Goal: Check status: Check status

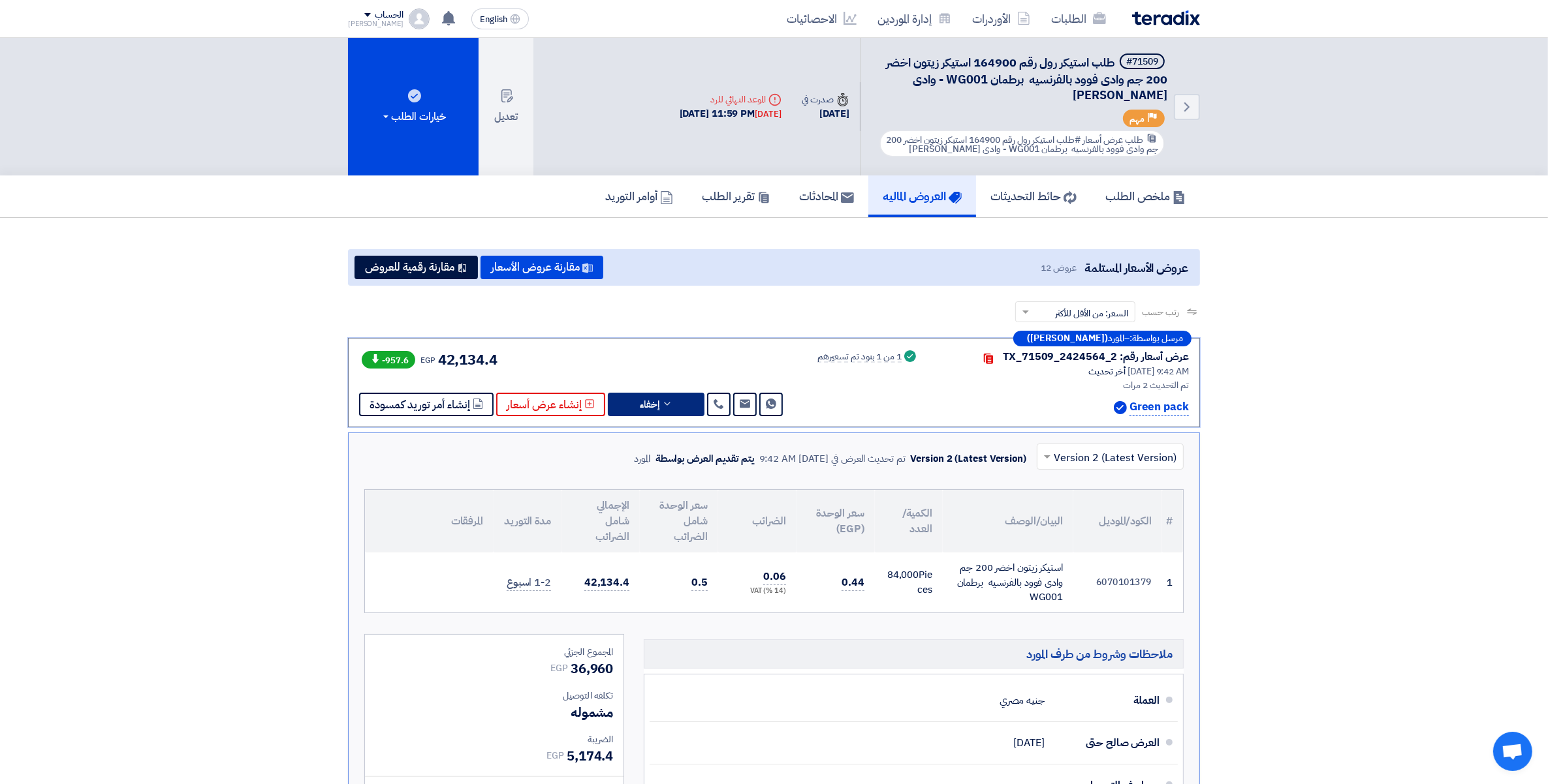
scroll to position [128, 0]
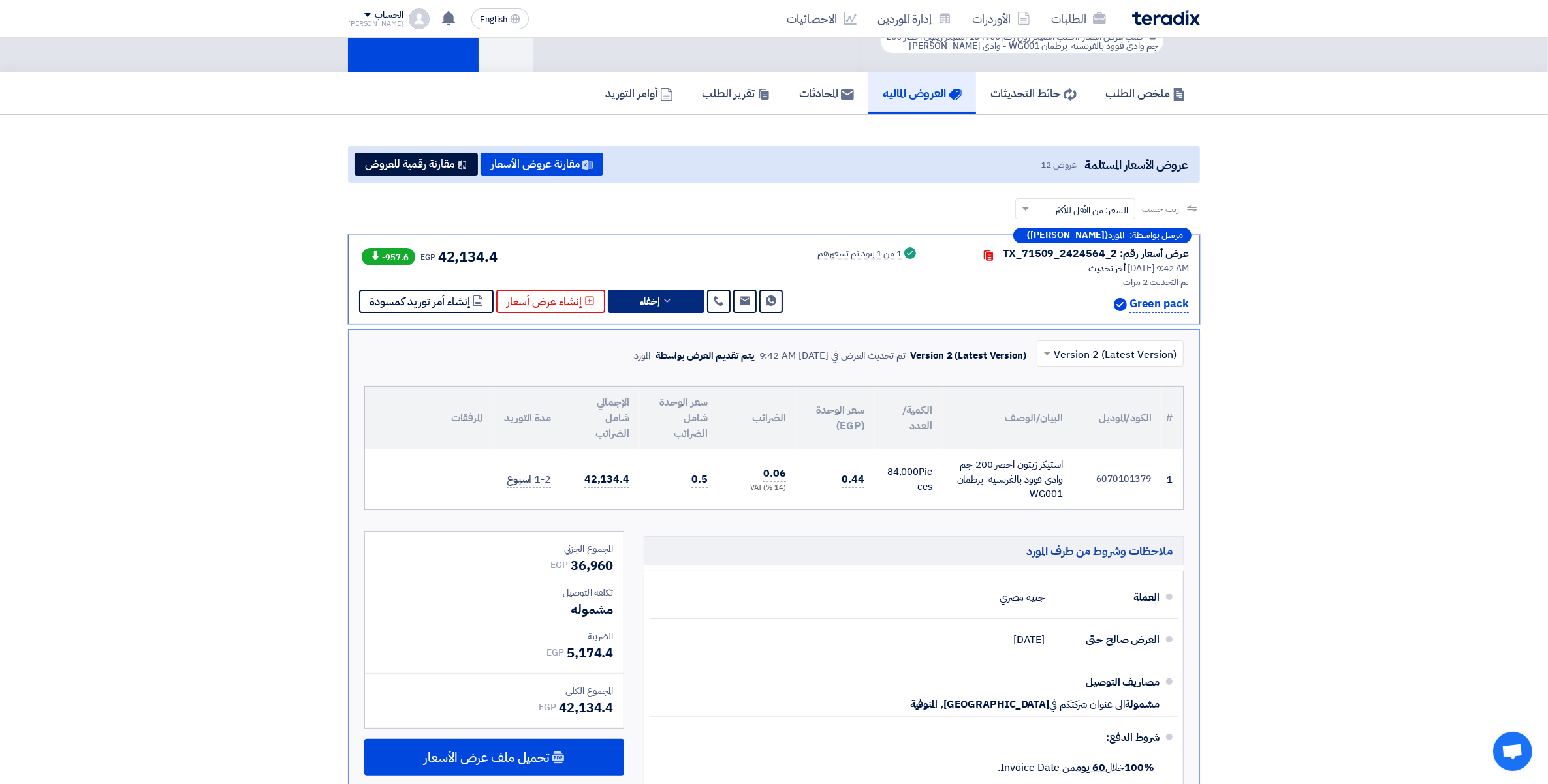
click at [675, 402] on div "مرسل بواسطة: – المورد (Maha Abuelnaga) عرض أسعار رقم: TX_71509_2424564_2 Contac…" at bounding box center [774, 522] width 852 height 576
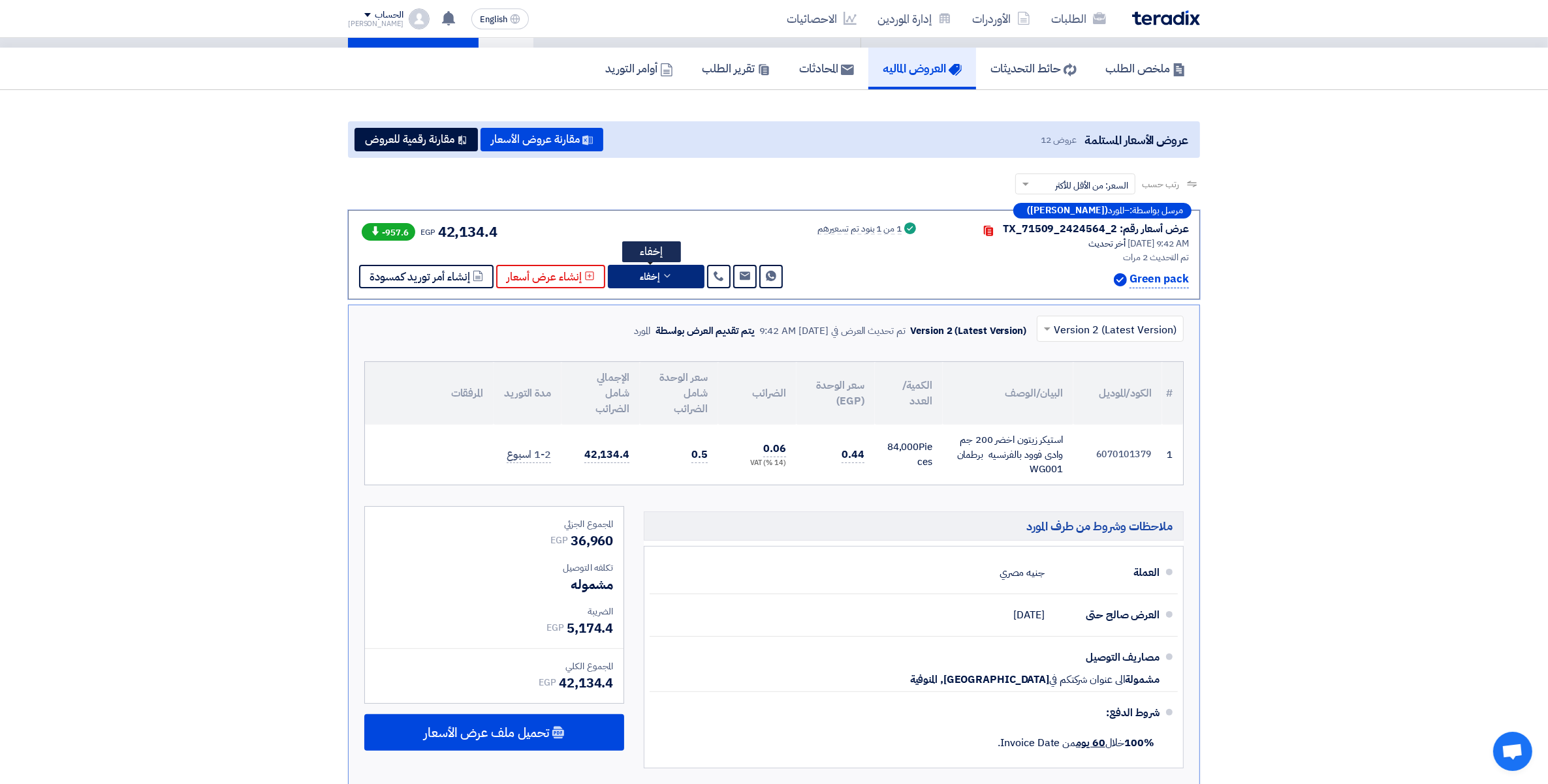
click at [662, 275] on icon at bounding box center [667, 276] width 10 height 10
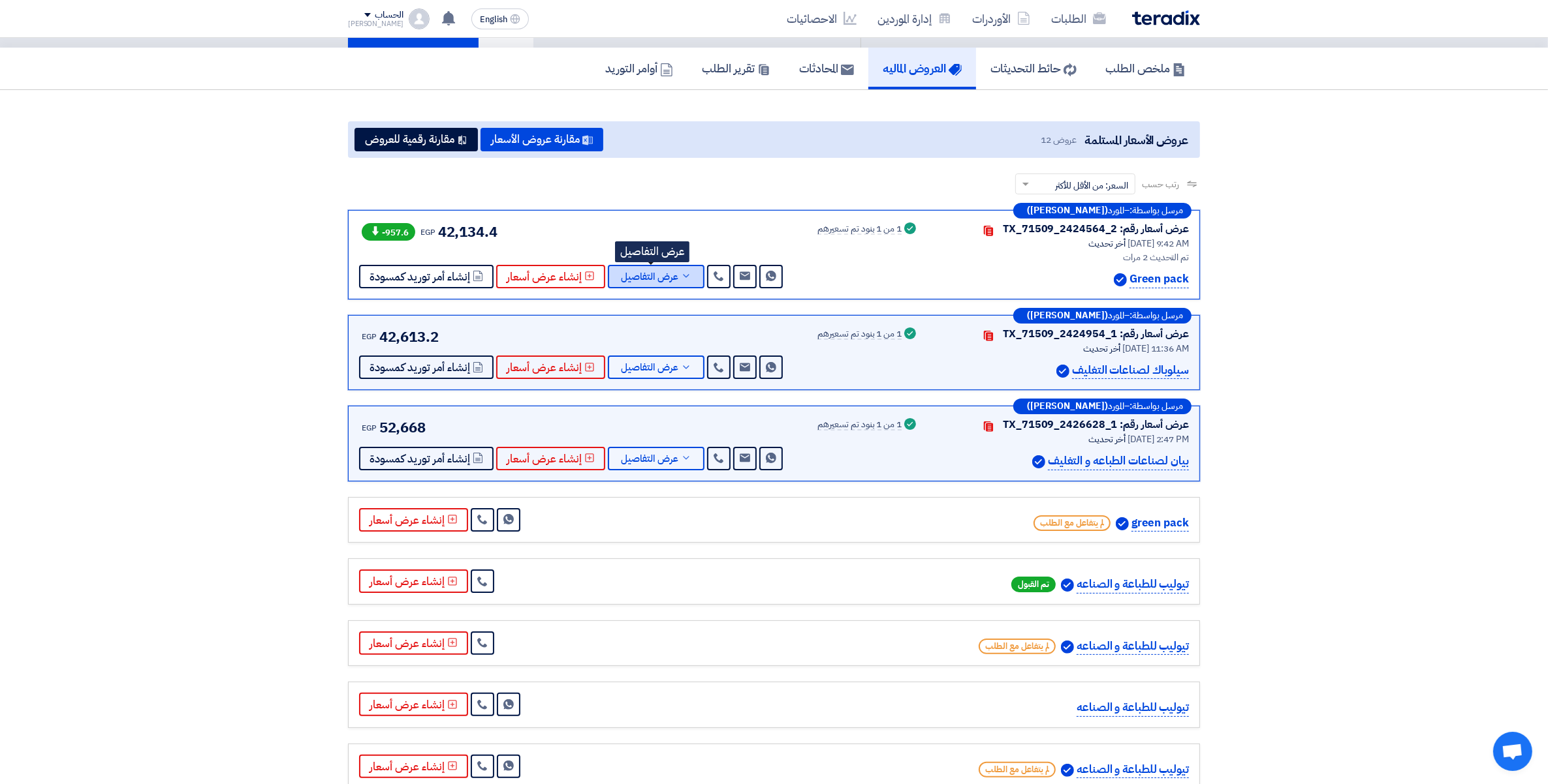
click at [659, 275] on span "عرض التفاصيل" at bounding box center [650, 276] width 57 height 10
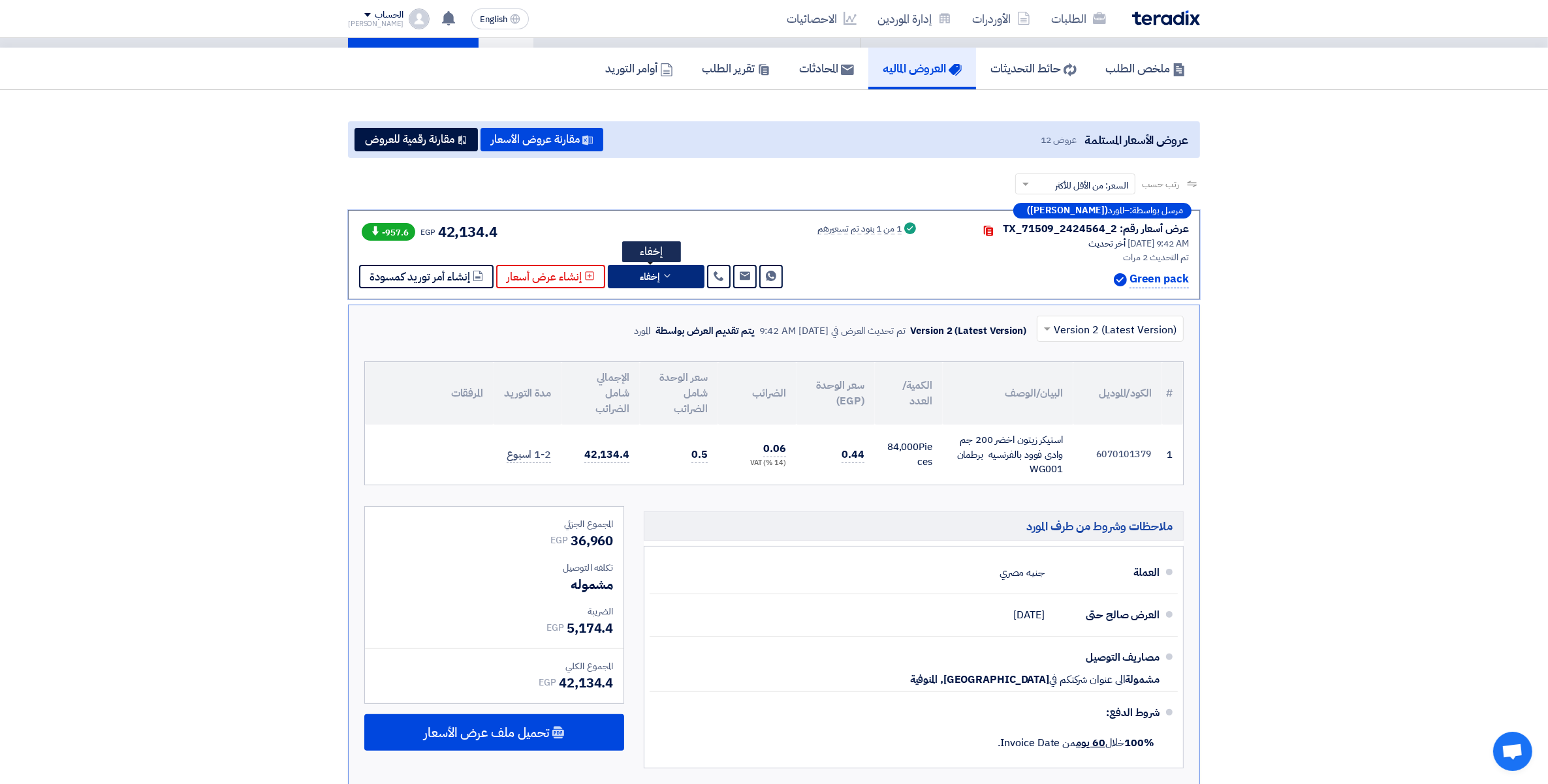
click at [662, 275] on icon at bounding box center [667, 276] width 10 height 10
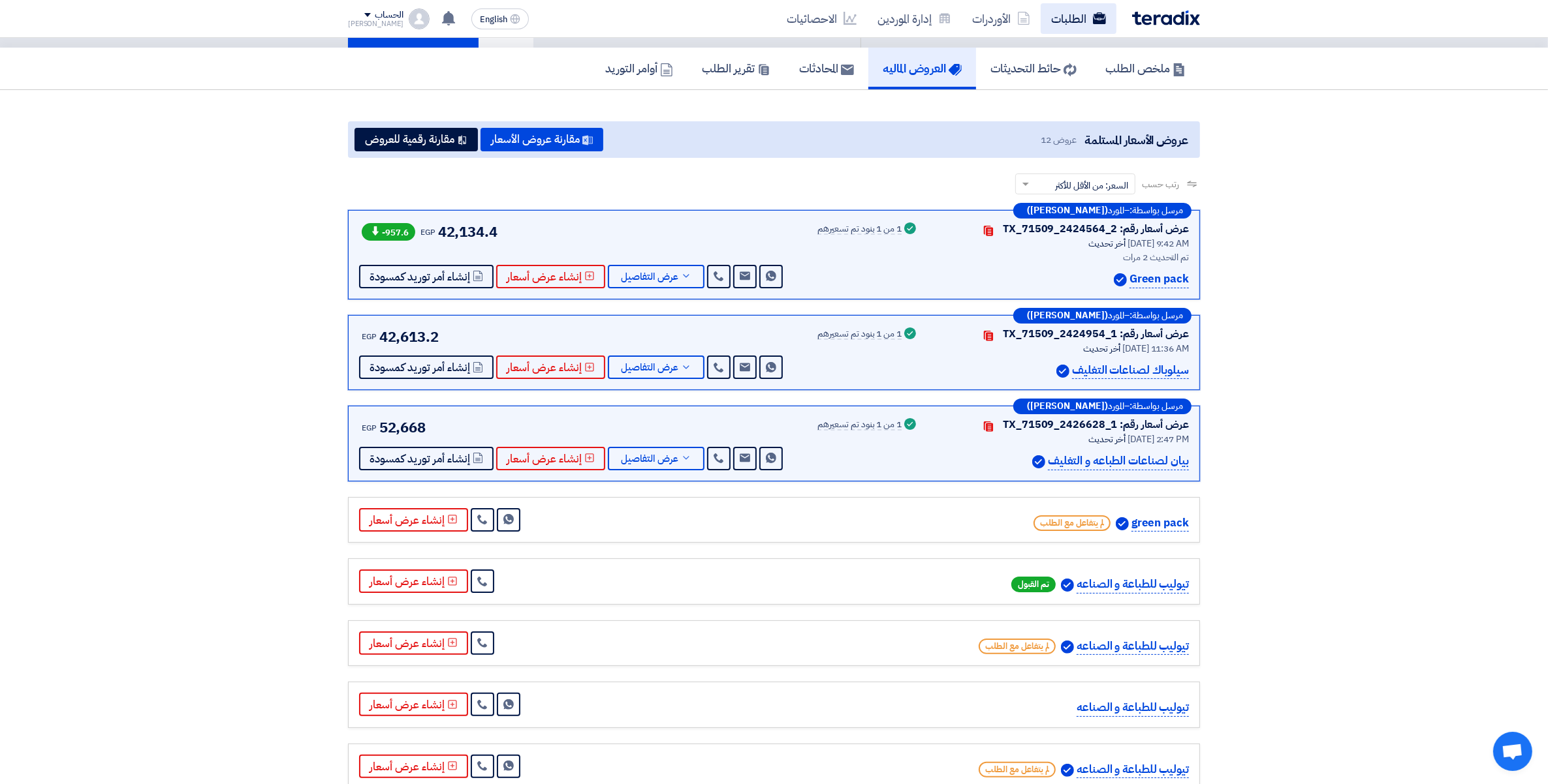
click at [1071, 17] on link "الطلبات" at bounding box center [1078, 18] width 76 height 30
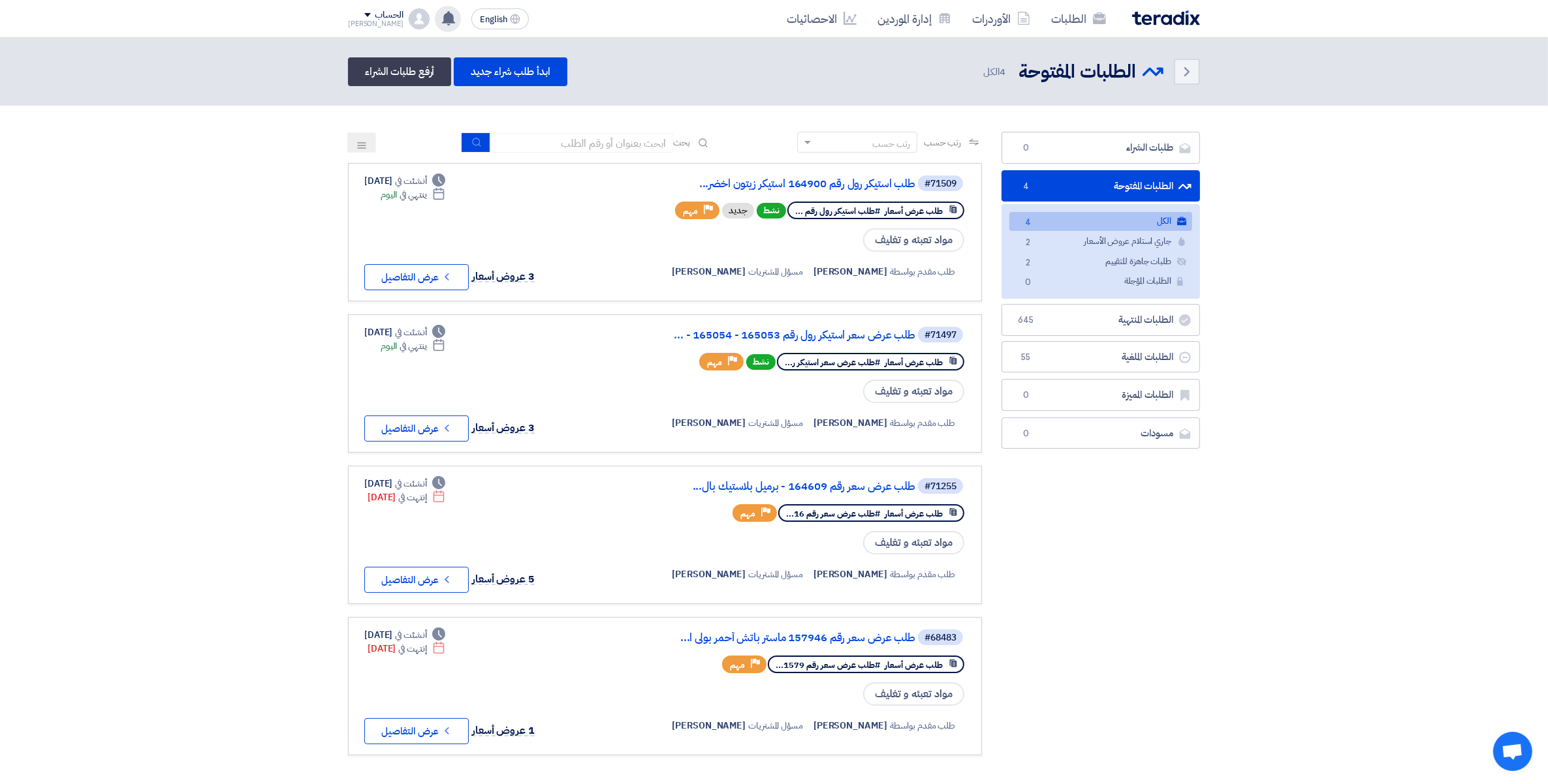
click at [442, 20] on icon at bounding box center [449, 18] width 15 height 15
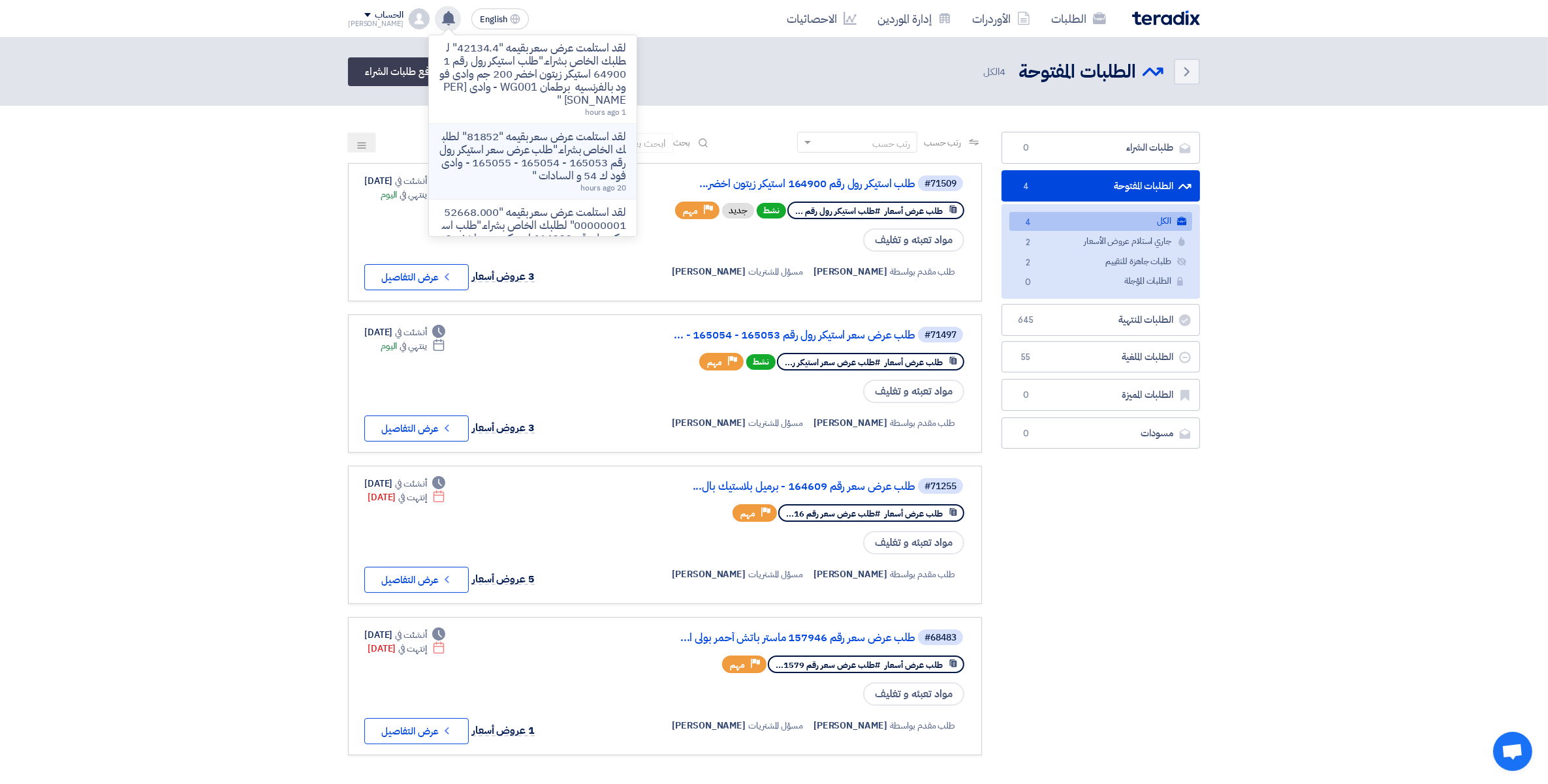
click at [494, 162] on p "لقد استلمت عرض سعر بقيمه "81852" لطلبك الخاص بشراء."طلب عرض سعر استيكر رول رقم …" at bounding box center [532, 156] width 187 height 52
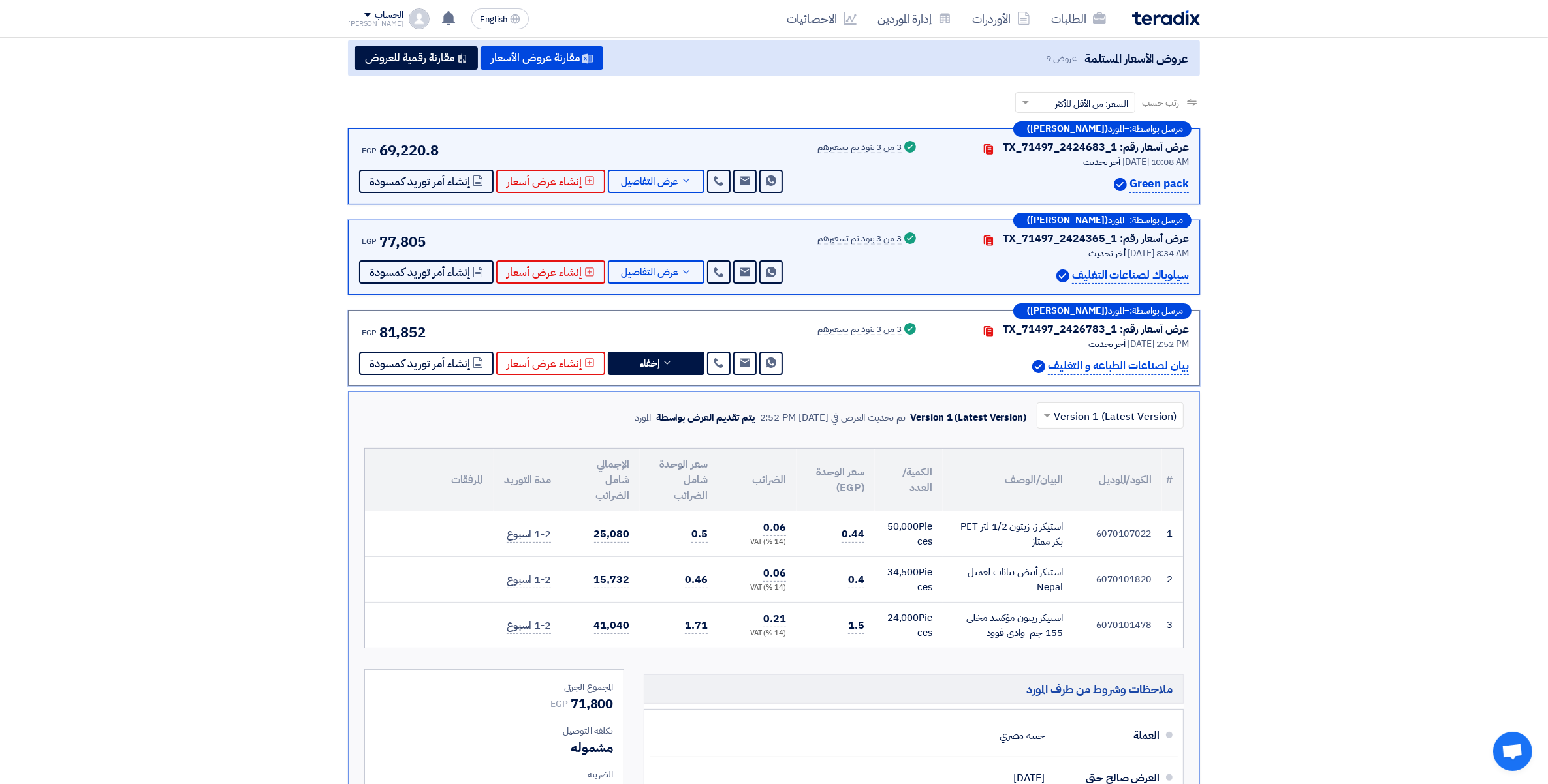
scroll to position [359, 0]
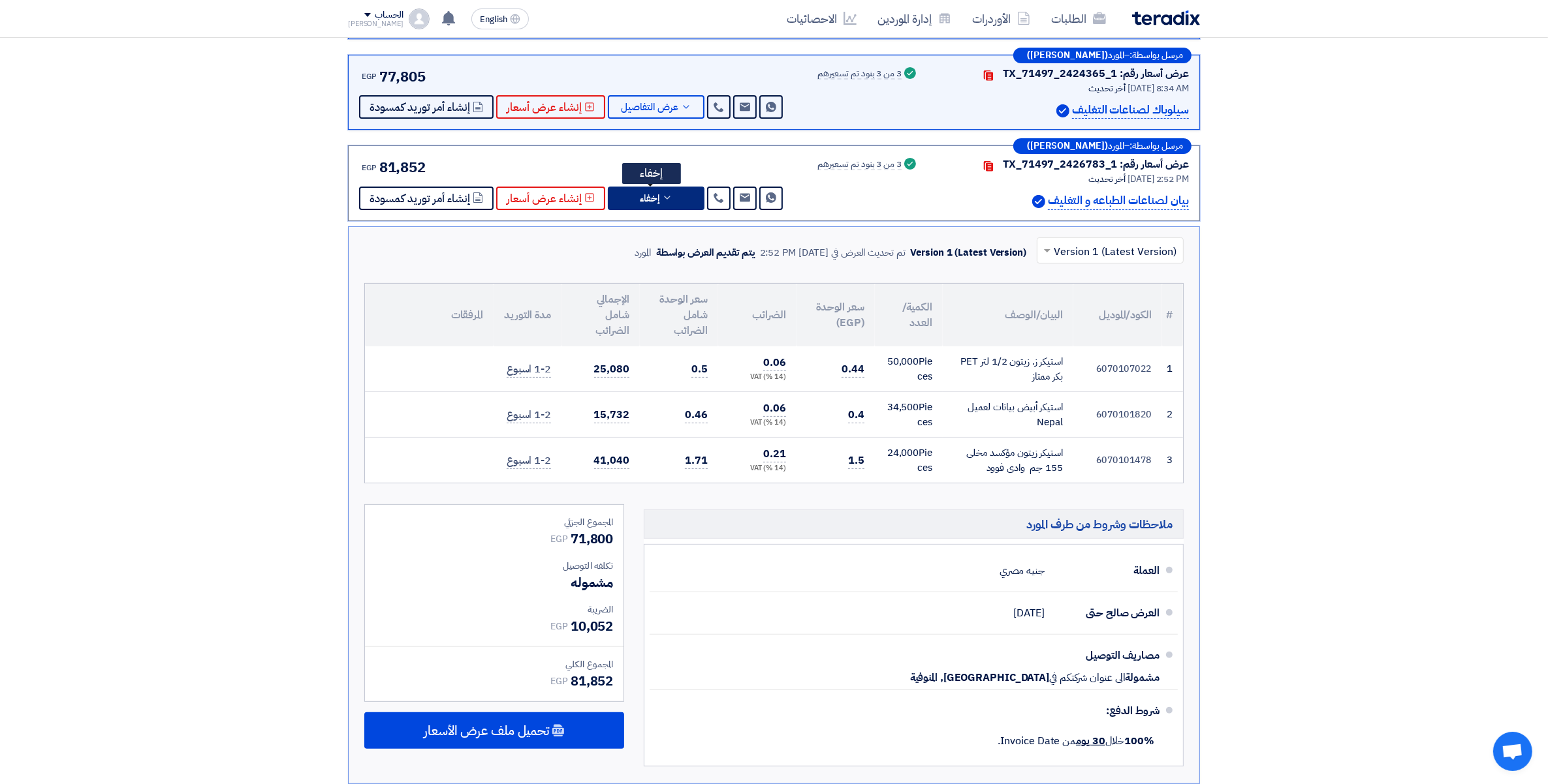
click at [651, 194] on span "إخفاء" at bounding box center [650, 198] width 20 height 10
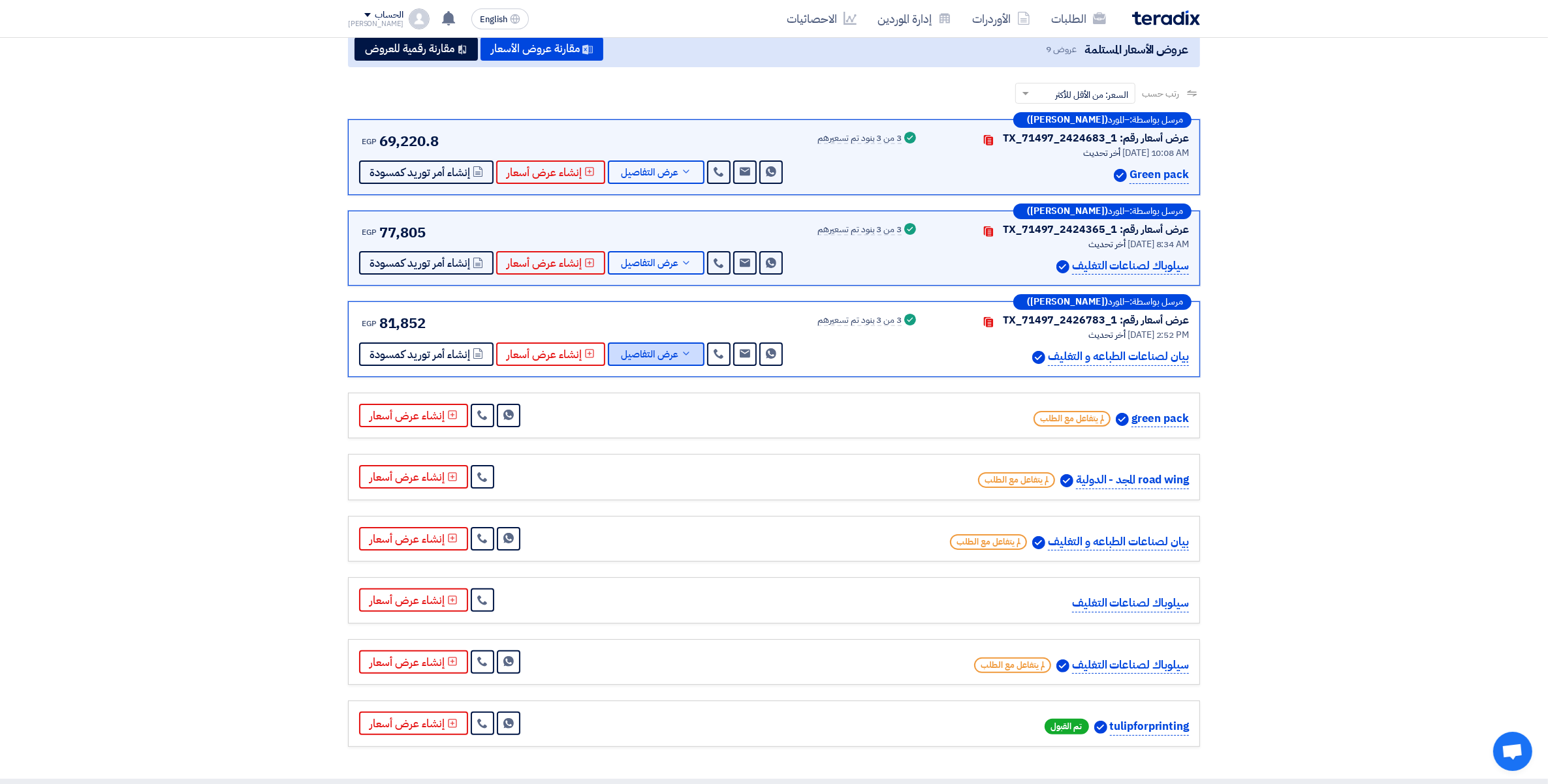
scroll to position [0, 0]
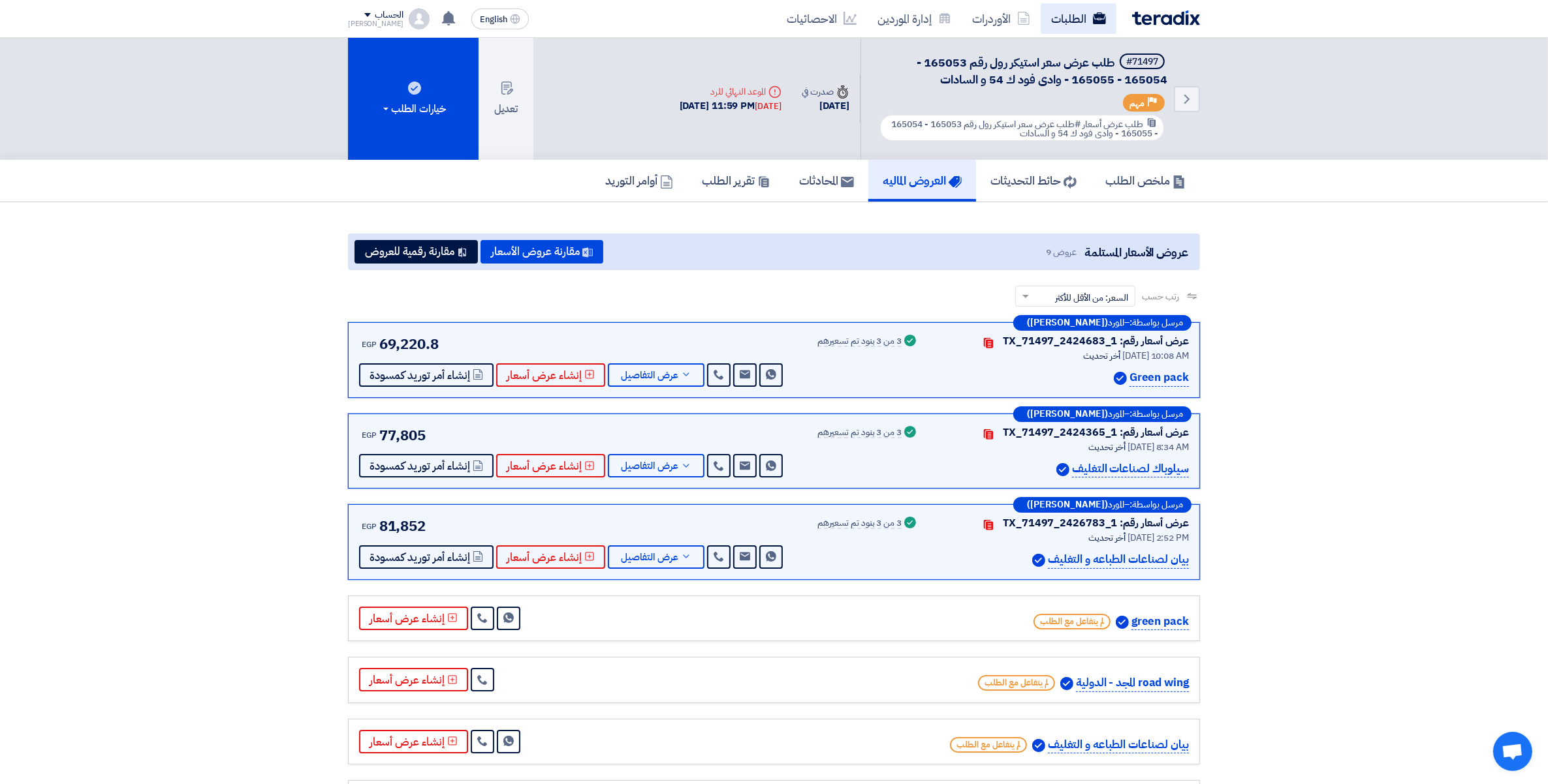
click at [1078, 23] on link "الطلبات" at bounding box center [1078, 18] width 76 height 30
